Goal: Book appointment/travel/reservation

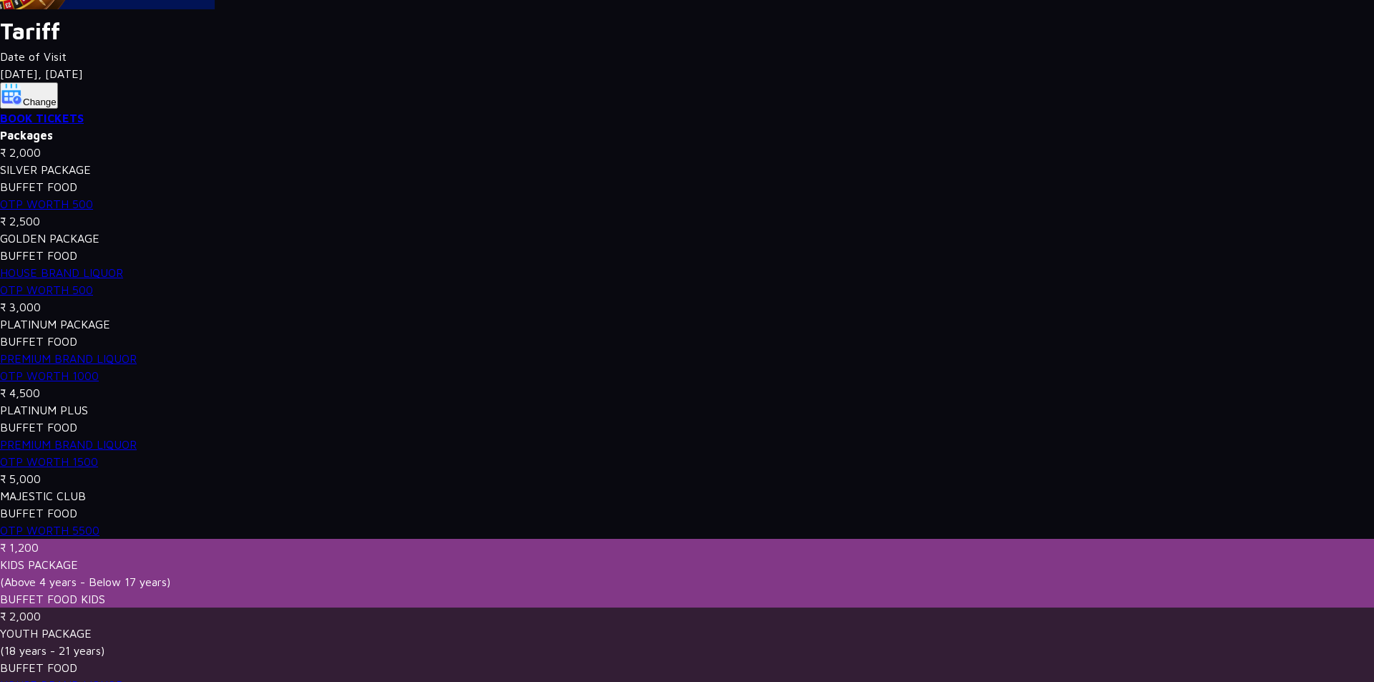
click at [67, 147] on div "Date of Visit [DATE] Change BOOK TICKETS Packages ₹ 2,000 SILVER PACKAGE BUFFET…" at bounding box center [687, 370] width 1374 height 645
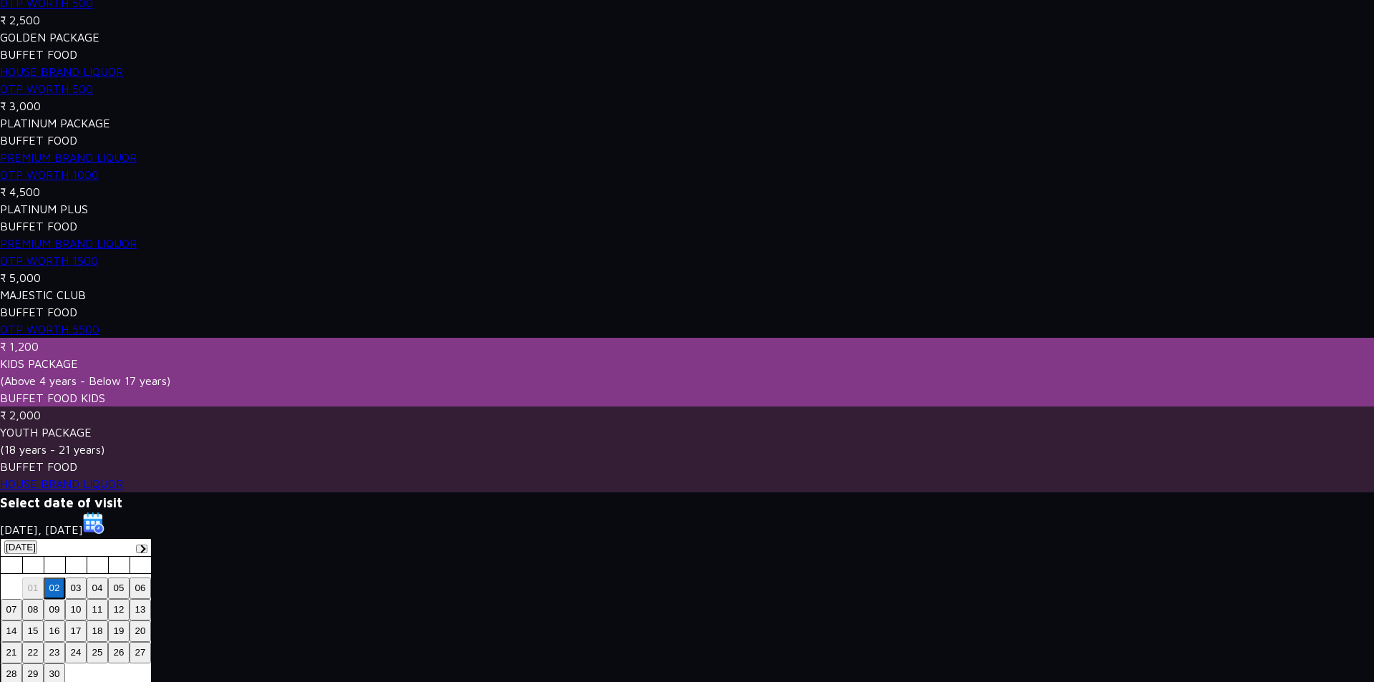
scroll to position [413, 0]
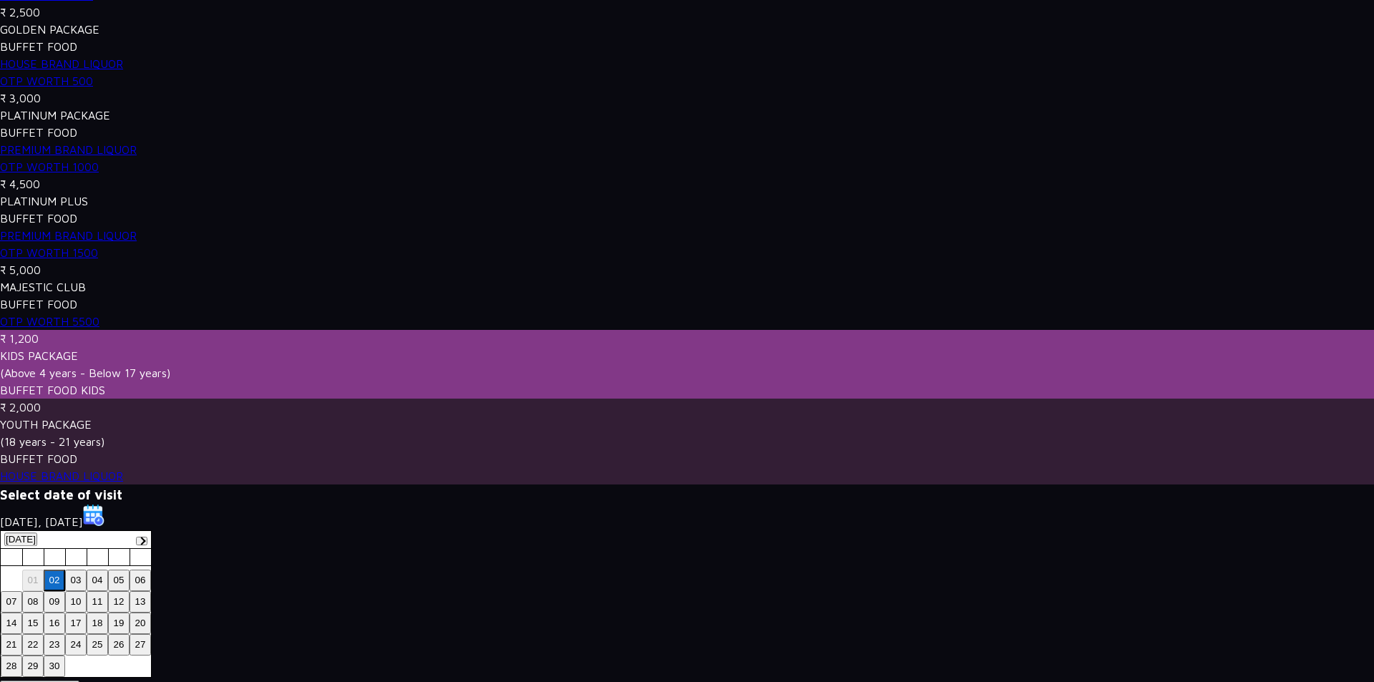
click at [78, 570] on button "03" at bounding box center [75, 580] width 21 height 21
click at [103, 570] on button "04" at bounding box center [97, 580] width 21 height 21
click at [77, 570] on button "03" at bounding box center [75, 580] width 21 height 21
click at [123, 570] on button "05" at bounding box center [118, 580] width 21 height 21
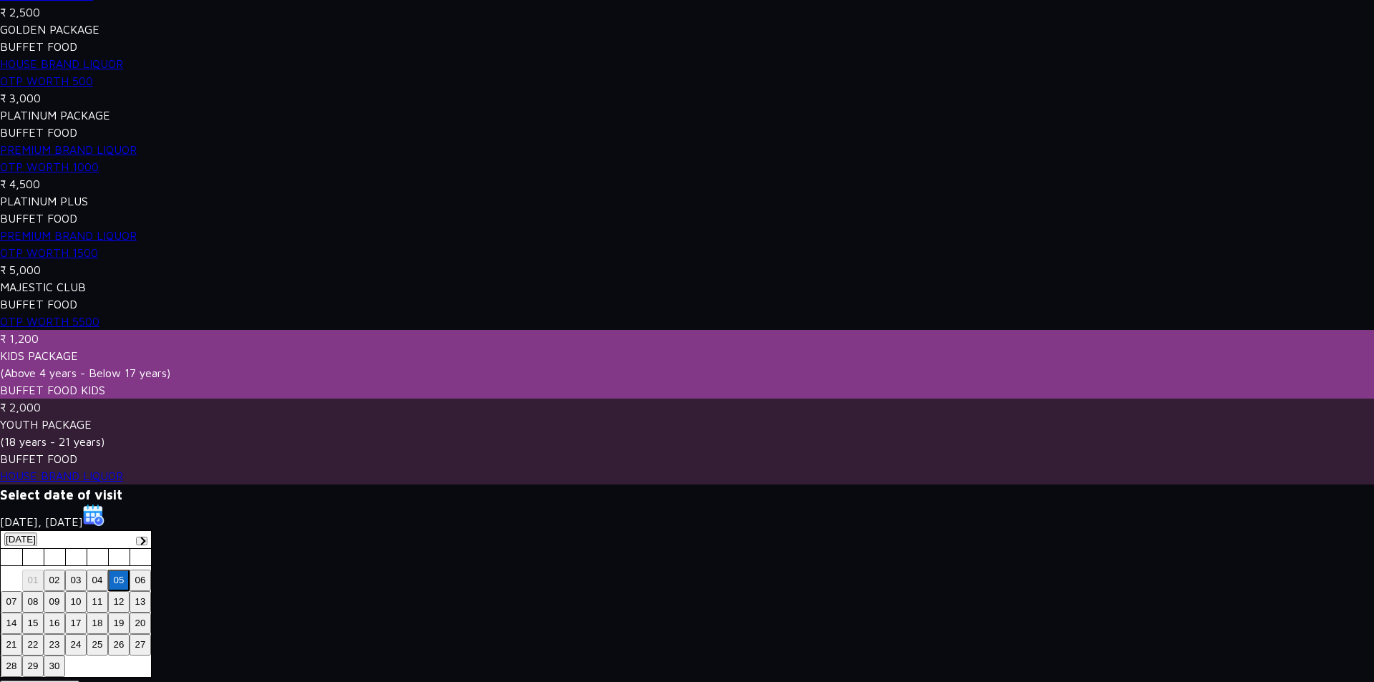
click at [123, 570] on button "05" at bounding box center [118, 580] width 21 height 21
click at [197, 530] on div "[DATE] [DATE] Sun Mon Tue Wed Thu Fri Sat 31 01 02 03 04 05 06 07 08 09 10 11 1…" at bounding box center [687, 603] width 1374 height 147
click at [140, 531] on div at bounding box center [141, 539] width 11 height 17
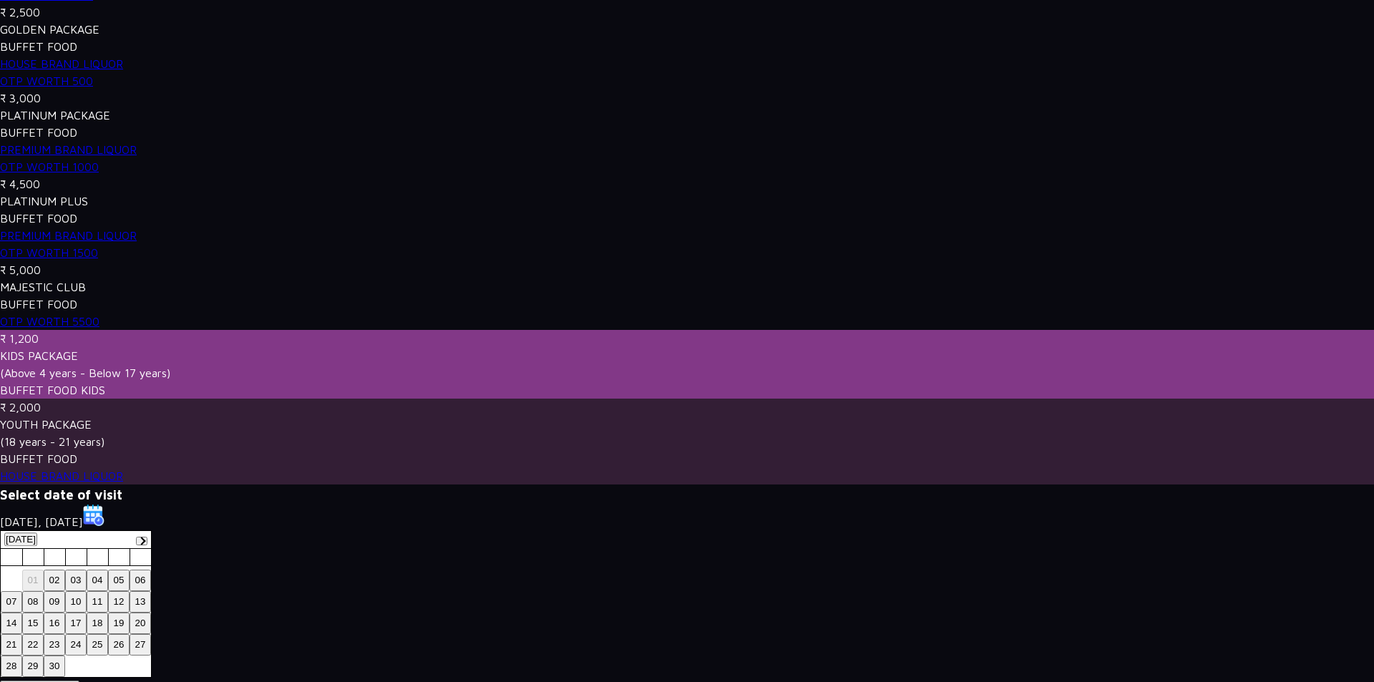
click at [49, 612] on button "16" at bounding box center [54, 622] width 21 height 21
click at [104, 612] on button "18" at bounding box center [97, 622] width 21 height 21
click at [52, 612] on button "16" at bounding box center [54, 622] width 21 height 21
click at [70, 680] on button "Browse Packages" at bounding box center [39, 687] width 79 height 14
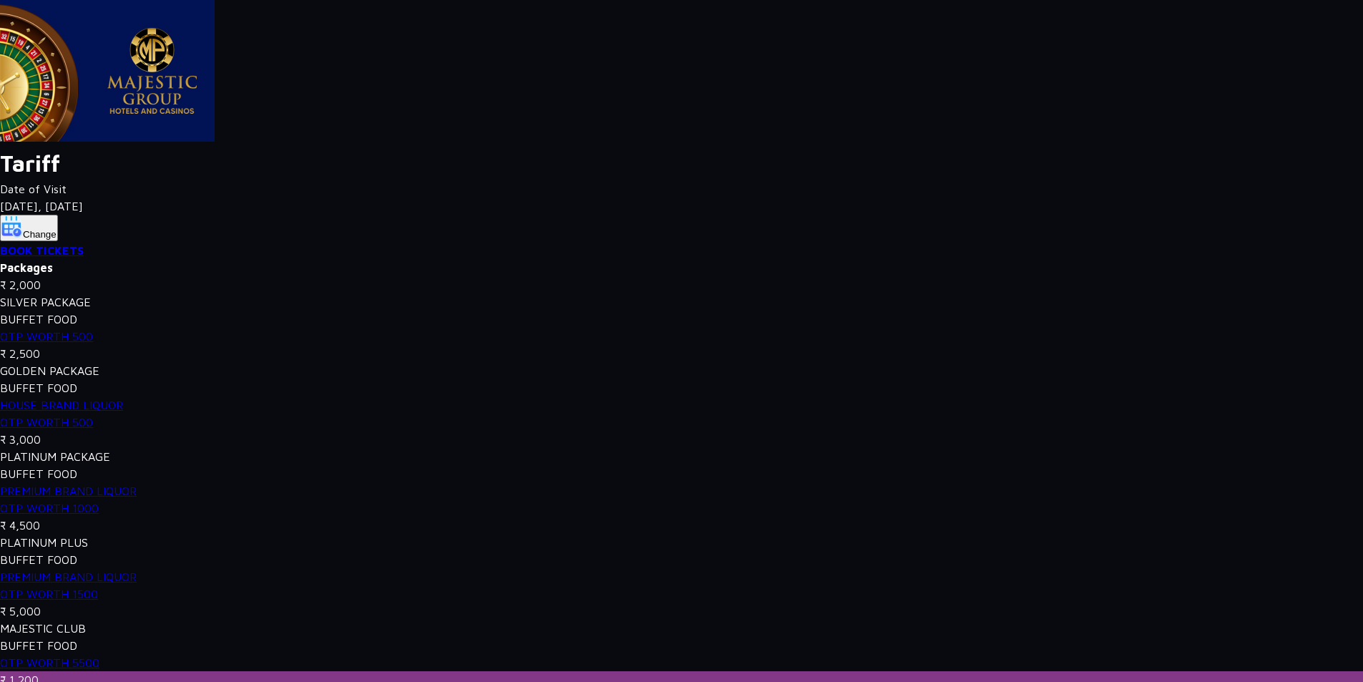
scroll to position [143, 0]
